Goal: Find specific page/section: Find specific page/section

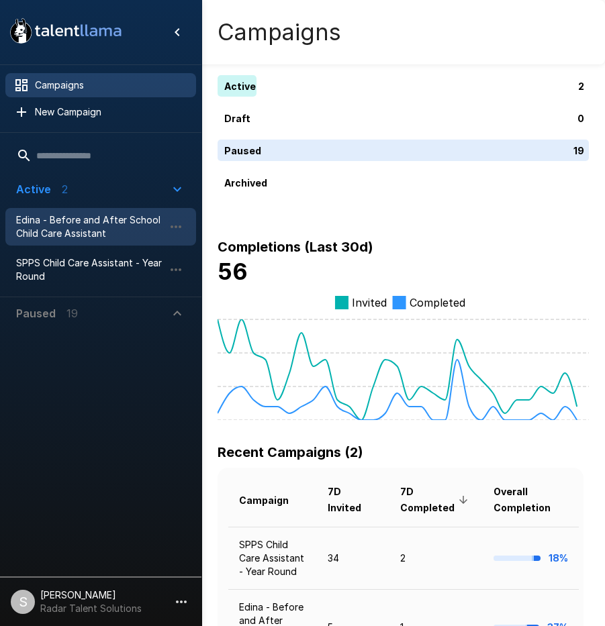
click at [75, 220] on span "Edina - Before and After School Child Care Assistant" at bounding box center [90, 227] width 148 height 27
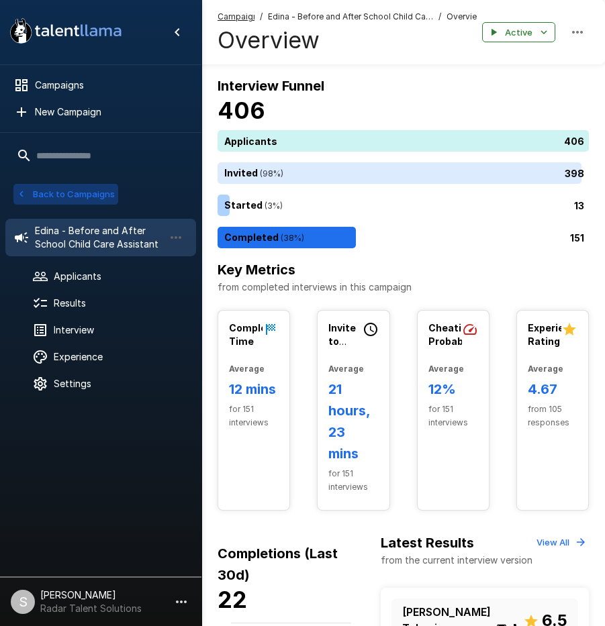
click at [89, 195] on button "Back to Campaigns" at bounding box center [65, 194] width 105 height 21
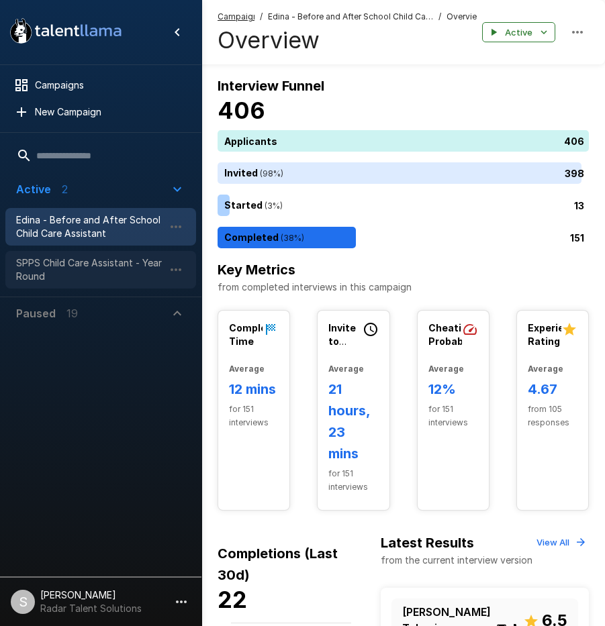
click at [71, 272] on span "SPPS Child Care Assistant - Year Round" at bounding box center [90, 270] width 148 height 27
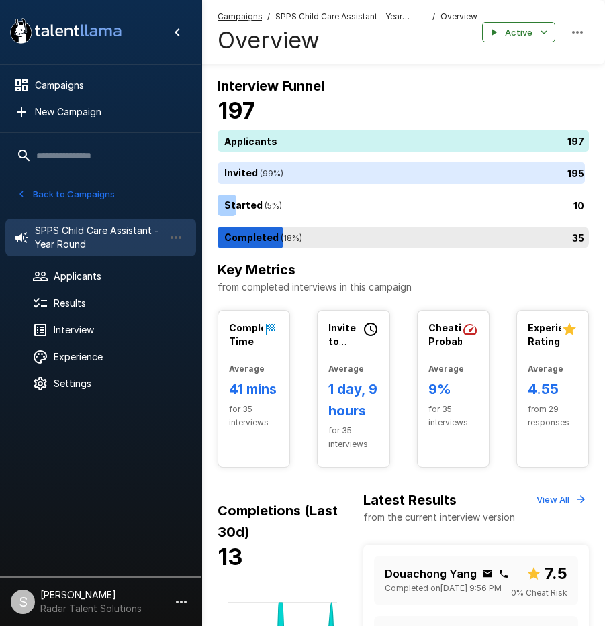
click at [296, 237] on div "35" at bounding box center [406, 237] width 377 height 21
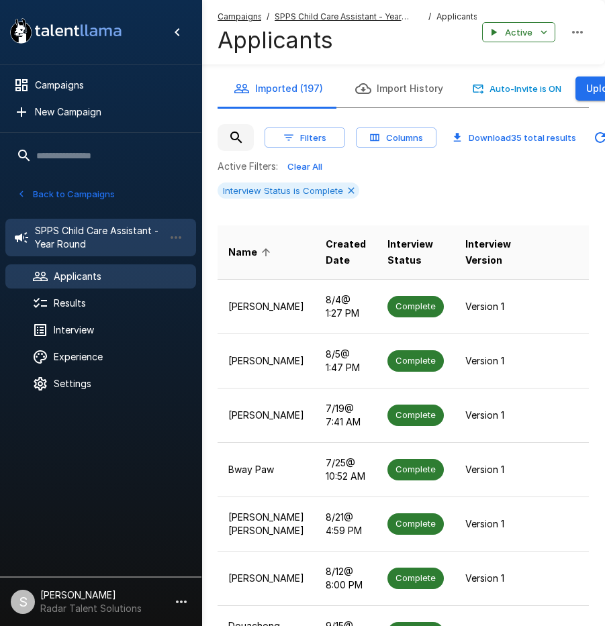
click at [69, 232] on span "SPPS Child Care Assistant - Year Round" at bounding box center [99, 237] width 129 height 27
